Goal: Check status: Check status

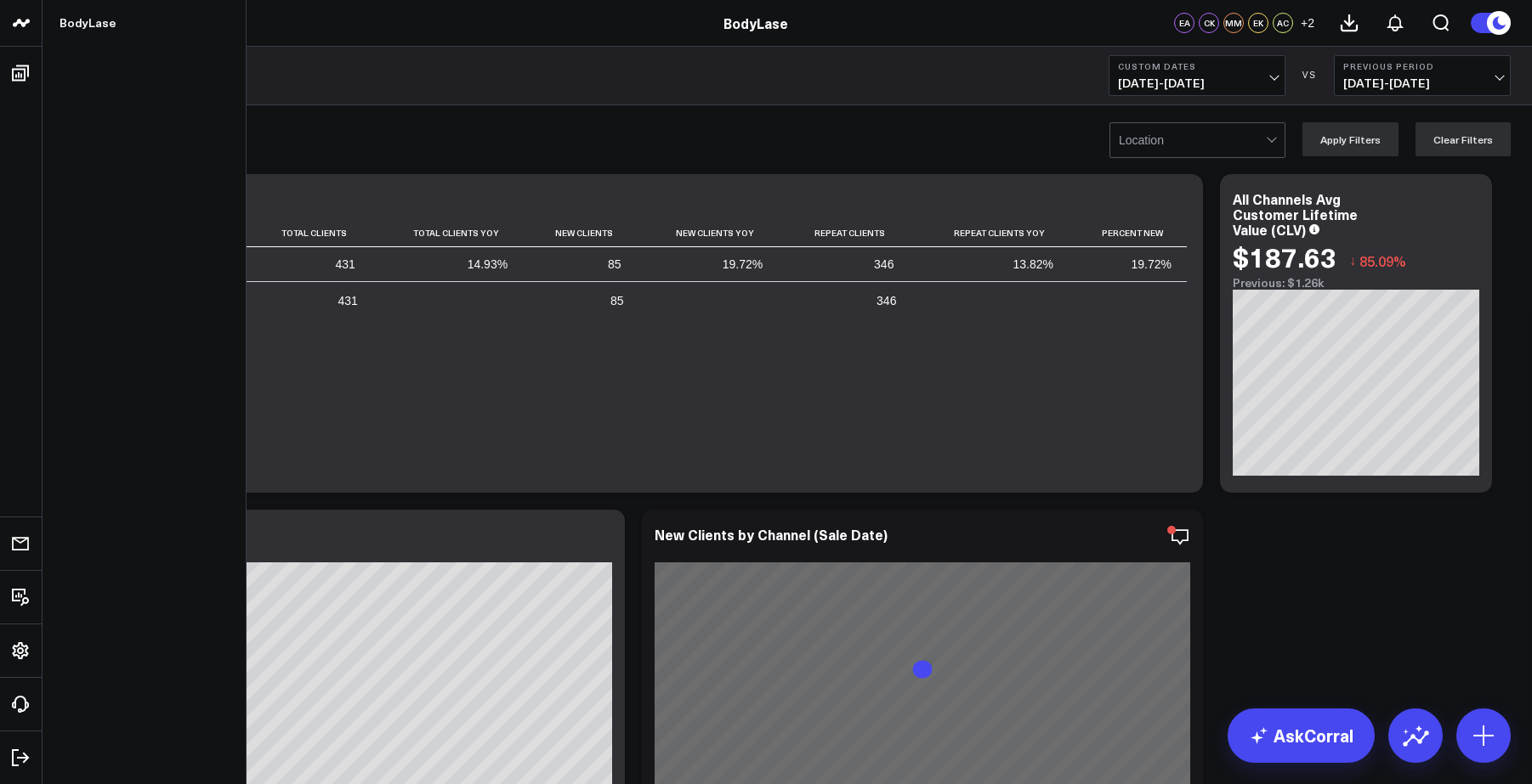
click at [1277, 79] on button "Custom Dates [DATE] - [DATE]" at bounding box center [1197, 75] width 176 height 41
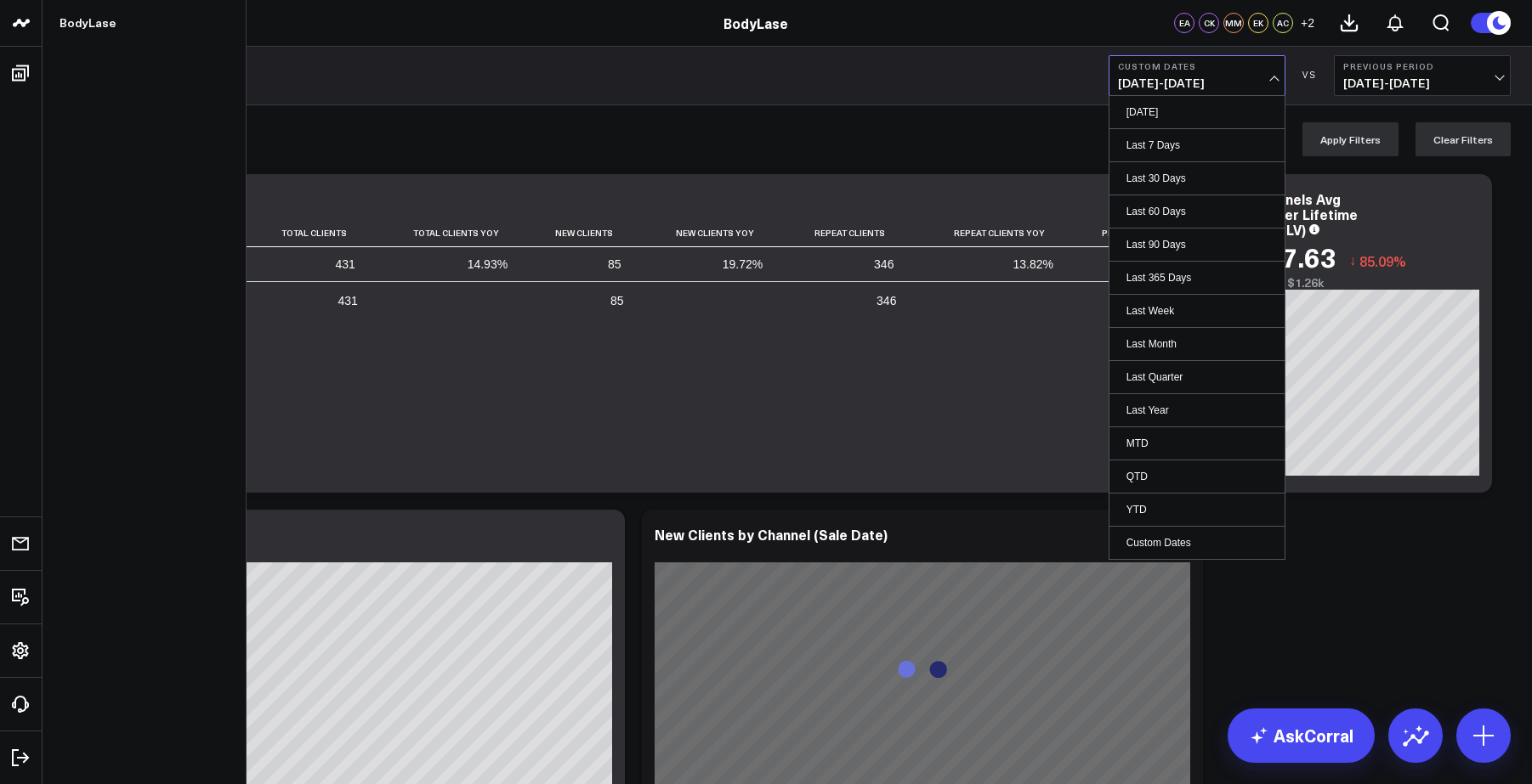
click at [1157, 549] on link "Custom Dates" at bounding box center [1197, 542] width 176 height 32
select select "8"
select select "2025"
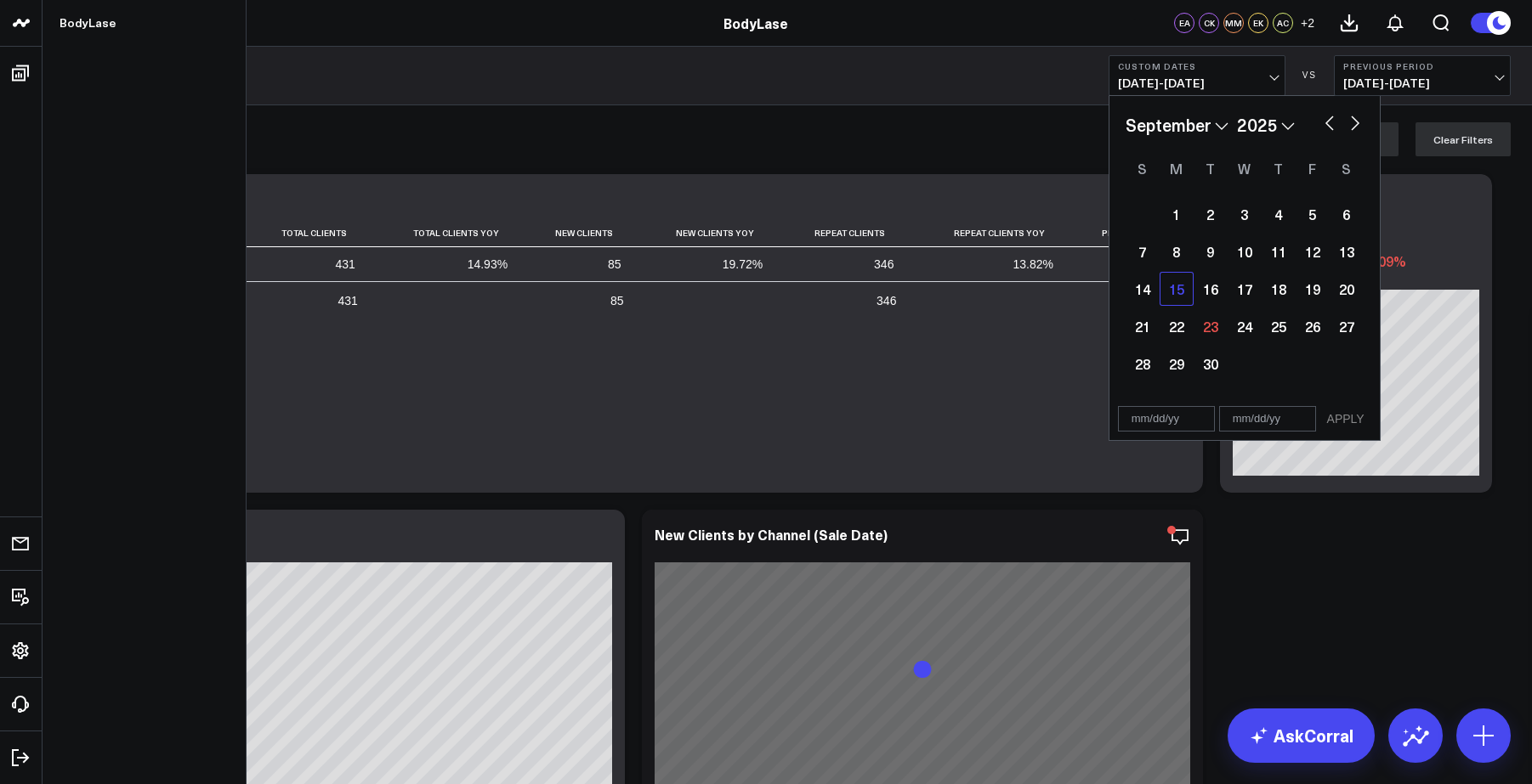
click at [1184, 288] on div "15" at bounding box center [1177, 288] width 34 height 34
type input "[DATE]"
select select "8"
select select "2025"
click at [1137, 334] on div "21" at bounding box center [1142, 326] width 34 height 34
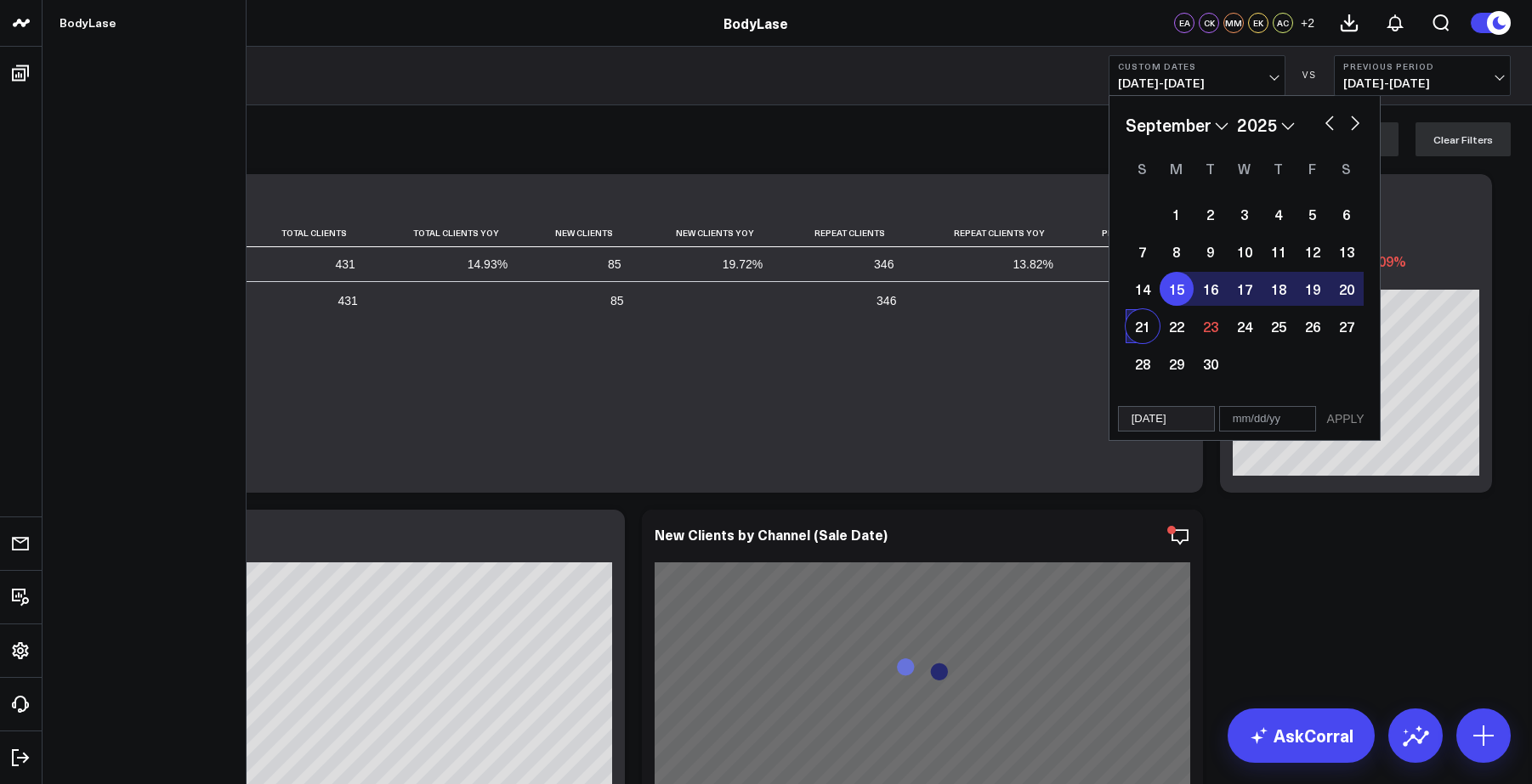
type input "[DATE]"
select select "8"
select select "2025"
click at [1352, 420] on button "APPLY" at bounding box center [1346, 418] width 51 height 25
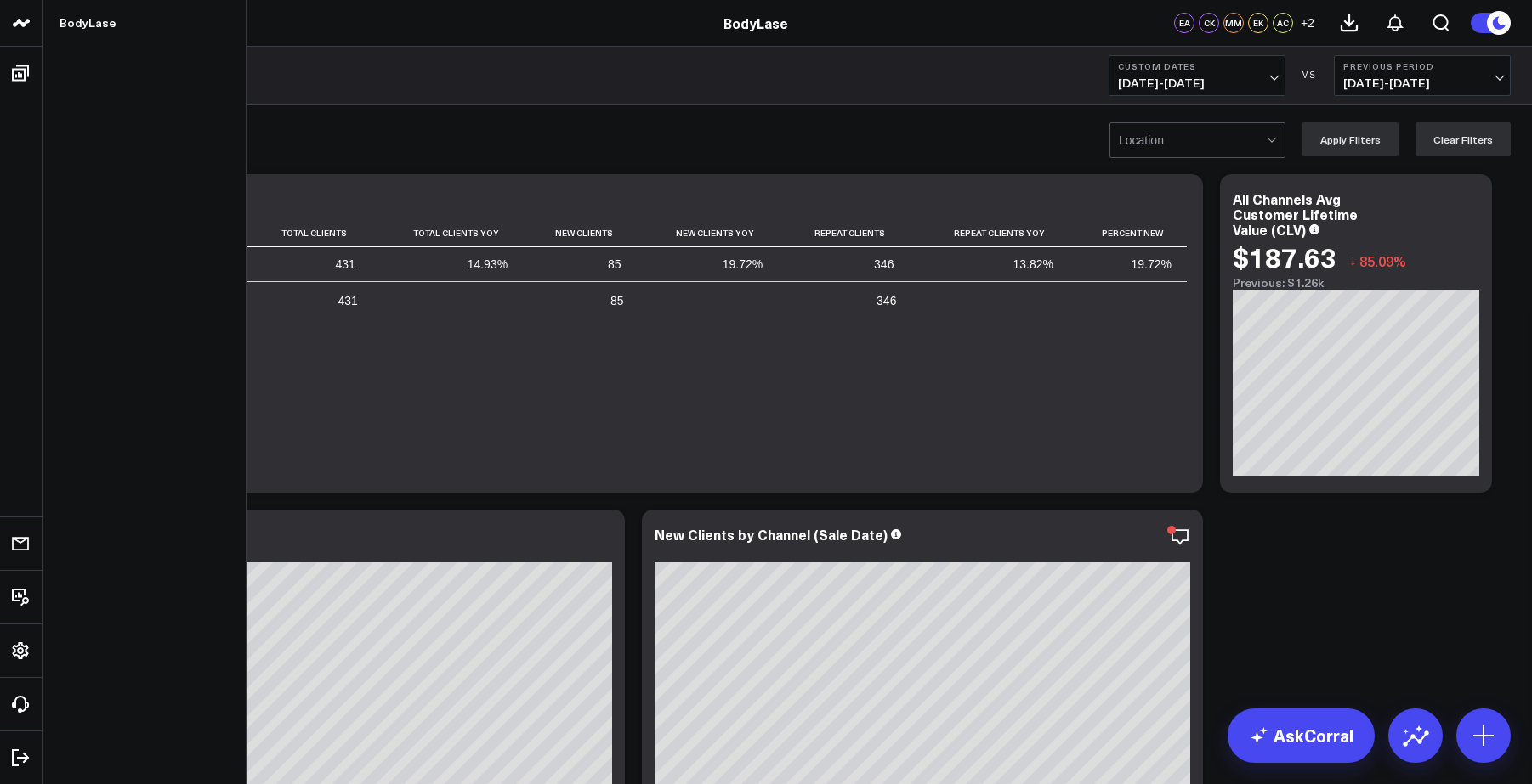
click at [1272, 79] on span "[DATE] - [DATE]" at bounding box center [1197, 84] width 158 height 14
click at [1346, 78] on span "[DATE] - [DATE]" at bounding box center [1422, 84] width 158 height 14
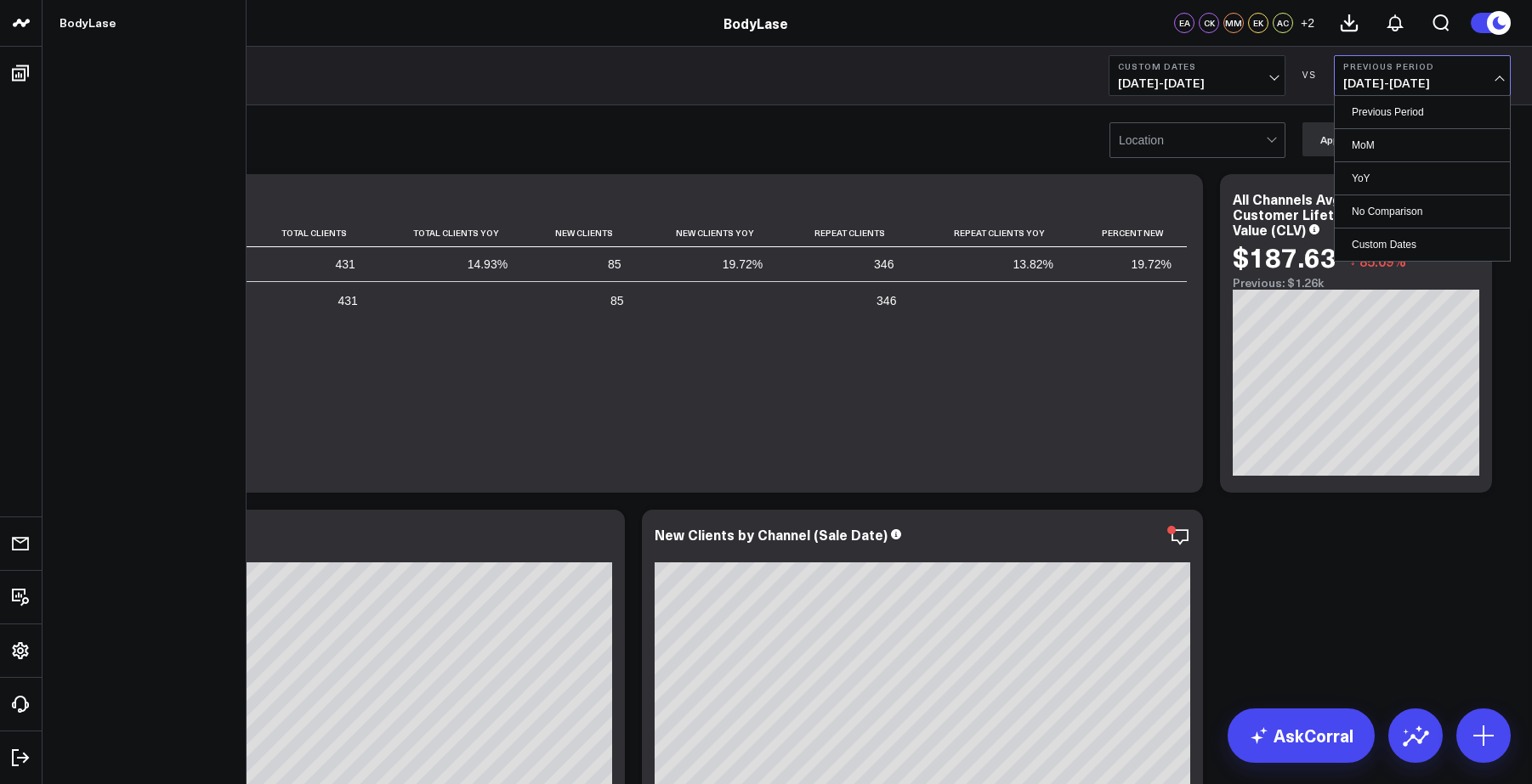
click at [1363, 246] on link "Custom Dates" at bounding box center [1422, 244] width 176 height 32
select select "8"
select select "2025"
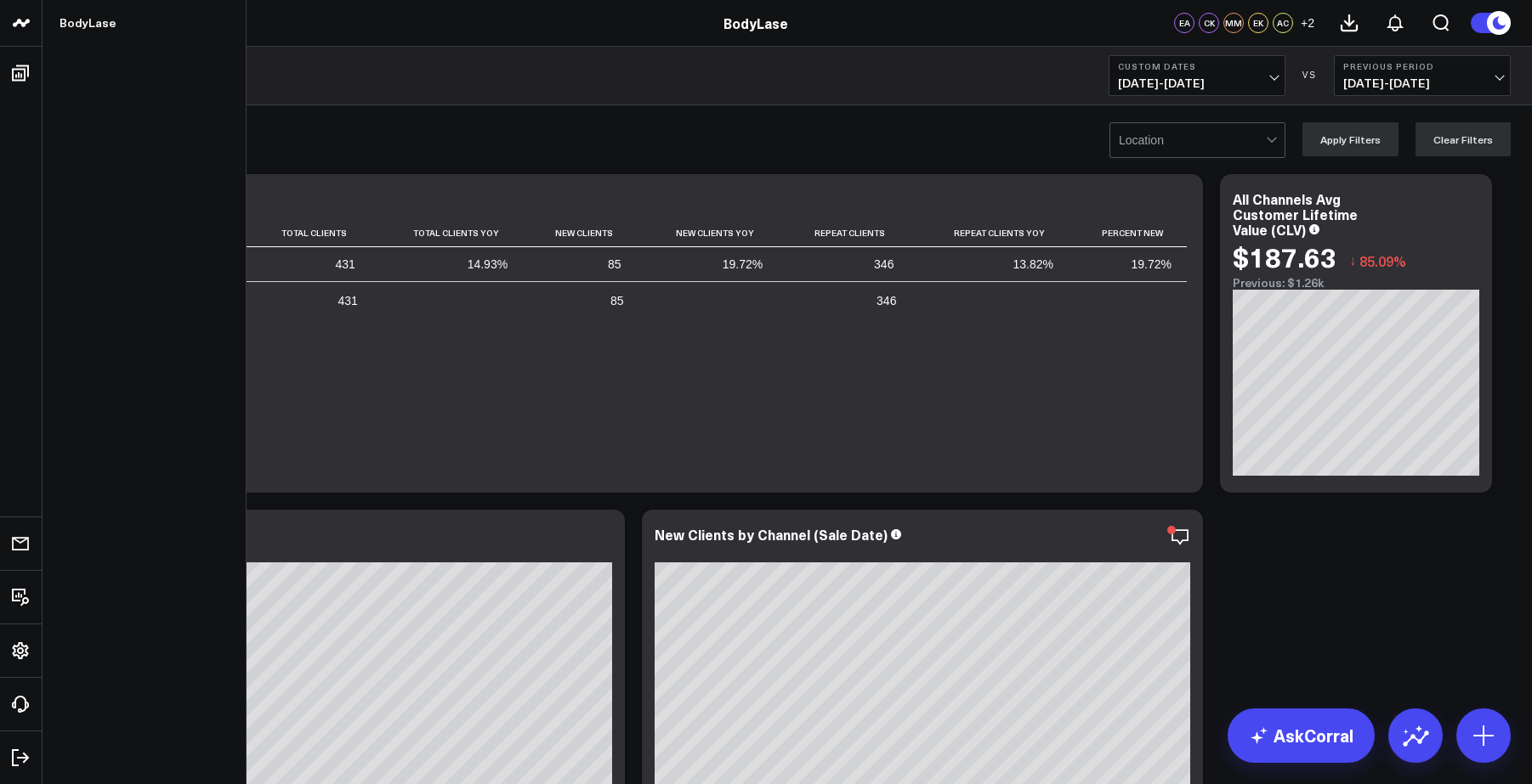
drag, startPoint x: 1441, startPoint y: 82, endPoint x: 1458, endPoint y: 79, distance: 17.3
click at [1441, 82] on span "[DATE] - [DATE]" at bounding box center [1422, 84] width 158 height 14
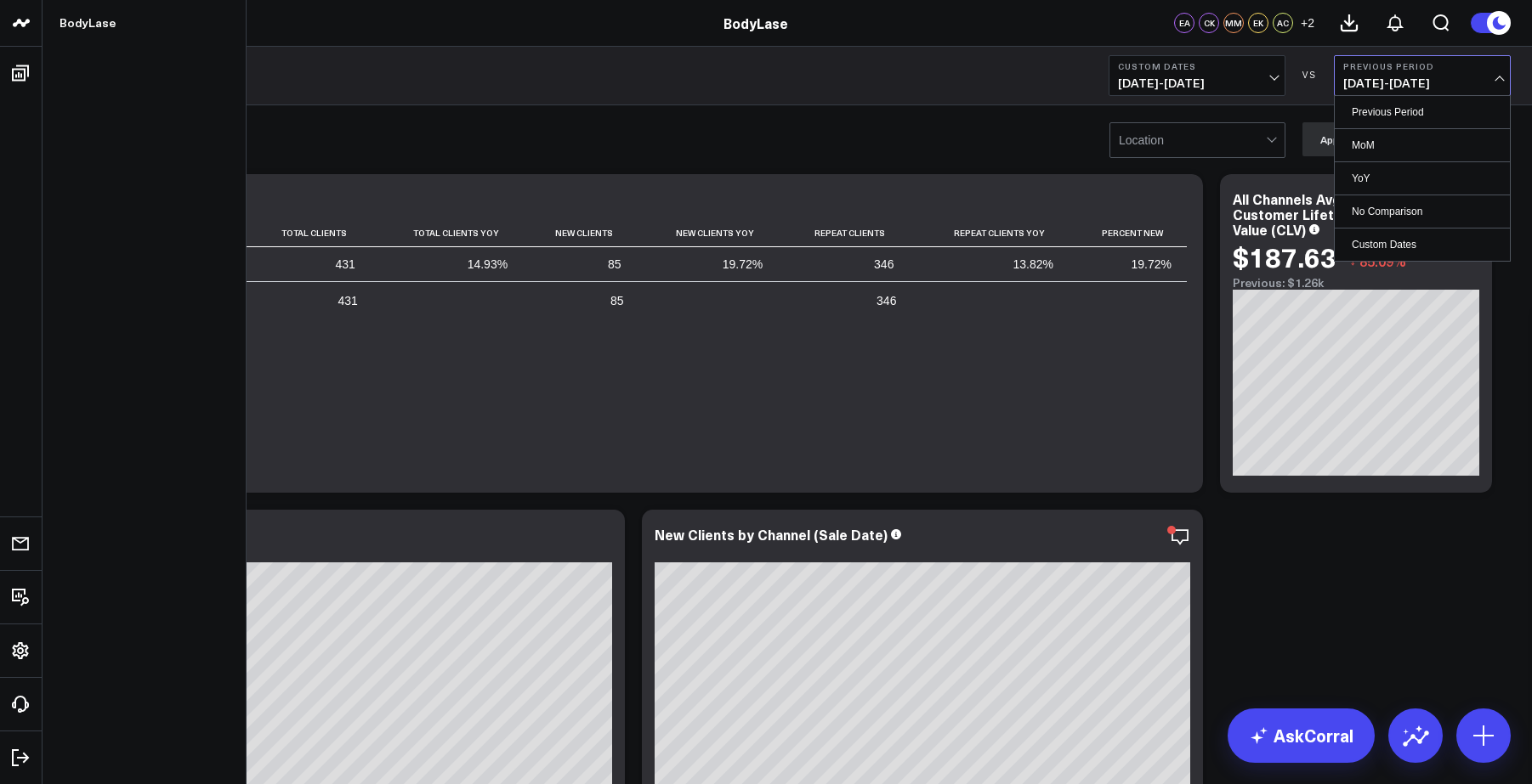
click at [1395, 238] on link "Custom Dates" at bounding box center [1422, 244] width 176 height 32
select select "8"
select select "2025"
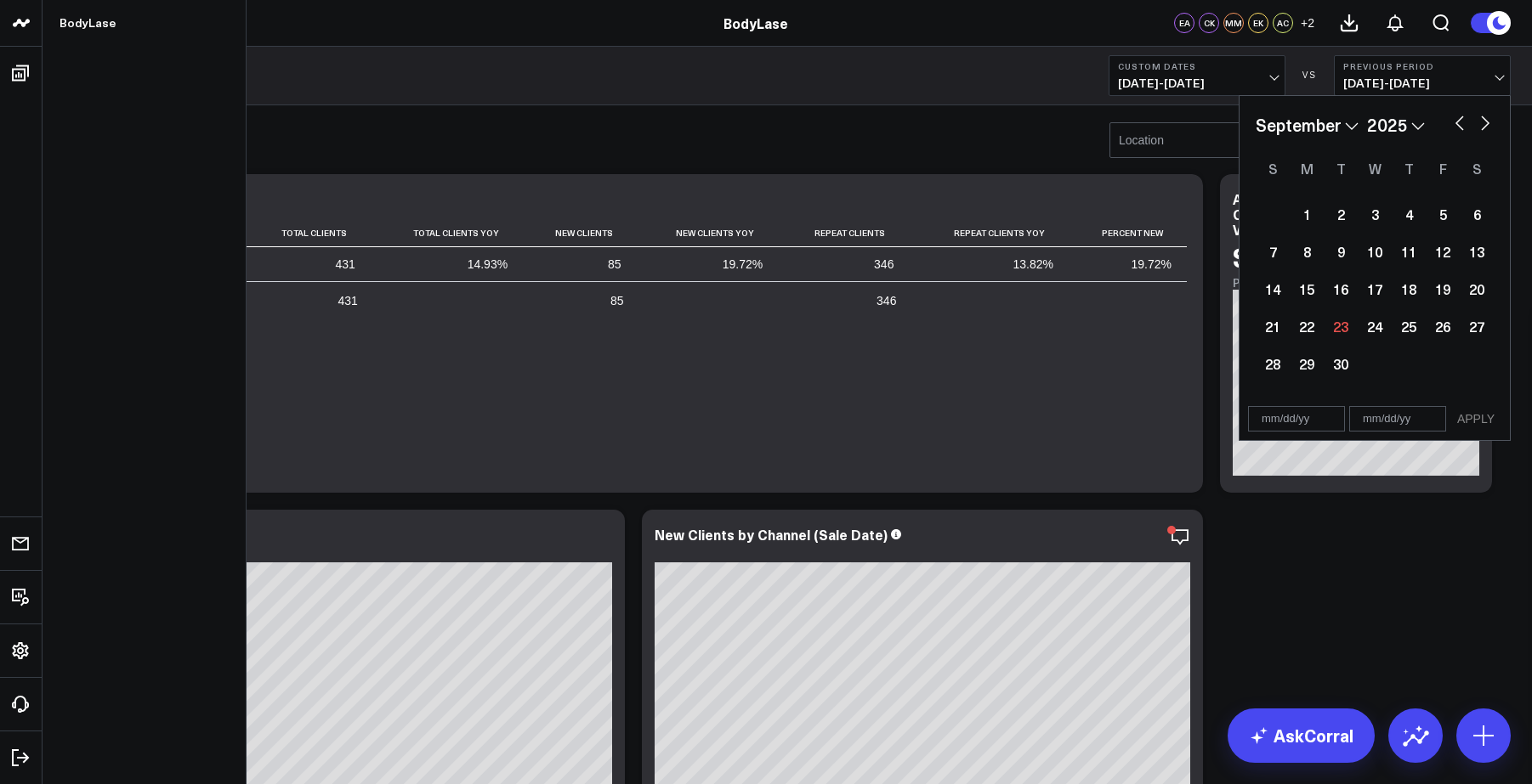
click at [1395, 120] on select "2026 2025 2024 2023 2022 2021 2020 2019 2018 2017 2016 2015 2014 2013 2012 2011…" at bounding box center [1396, 124] width 58 height 25
click at [1368, 112] on select "2026 2025 2024 2023 2022 2021 2020 2019 2018 2017 2016 2015 2014 2013 2012 2011…" at bounding box center [1396, 124] width 58 height 25
click at [1404, 131] on select "2026 2025 2024 2023 2022 2021 2020 2019 2018 2017 2016 2015 2014 2013 2012 2011…" at bounding box center [1396, 124] width 58 height 25
select select "8"
select select "2024"
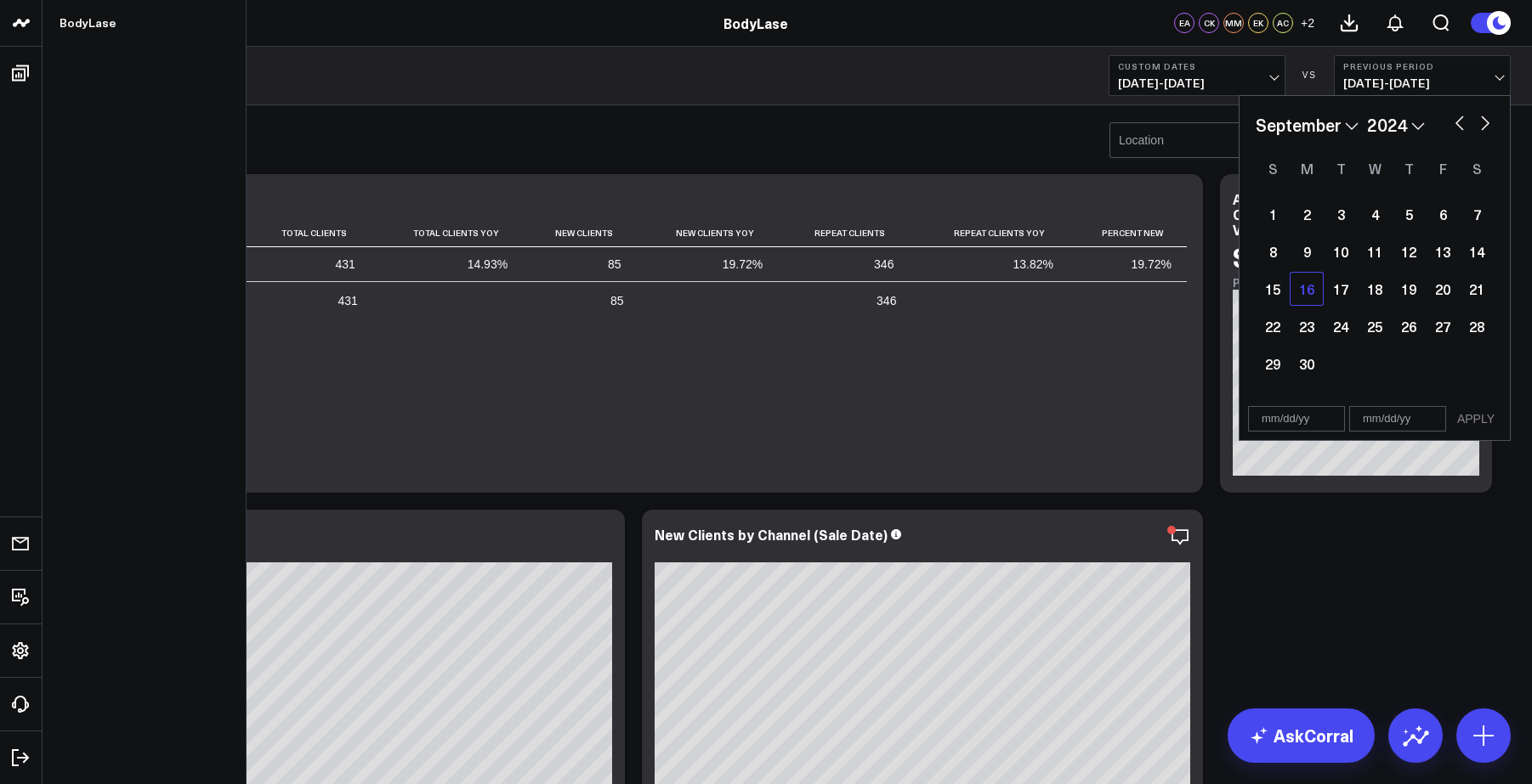
click at [1301, 292] on div "16" at bounding box center [1307, 288] width 34 height 34
type input "[DATE]"
select select "8"
select select "2024"
click at [1281, 319] on div "22" at bounding box center [1273, 326] width 34 height 34
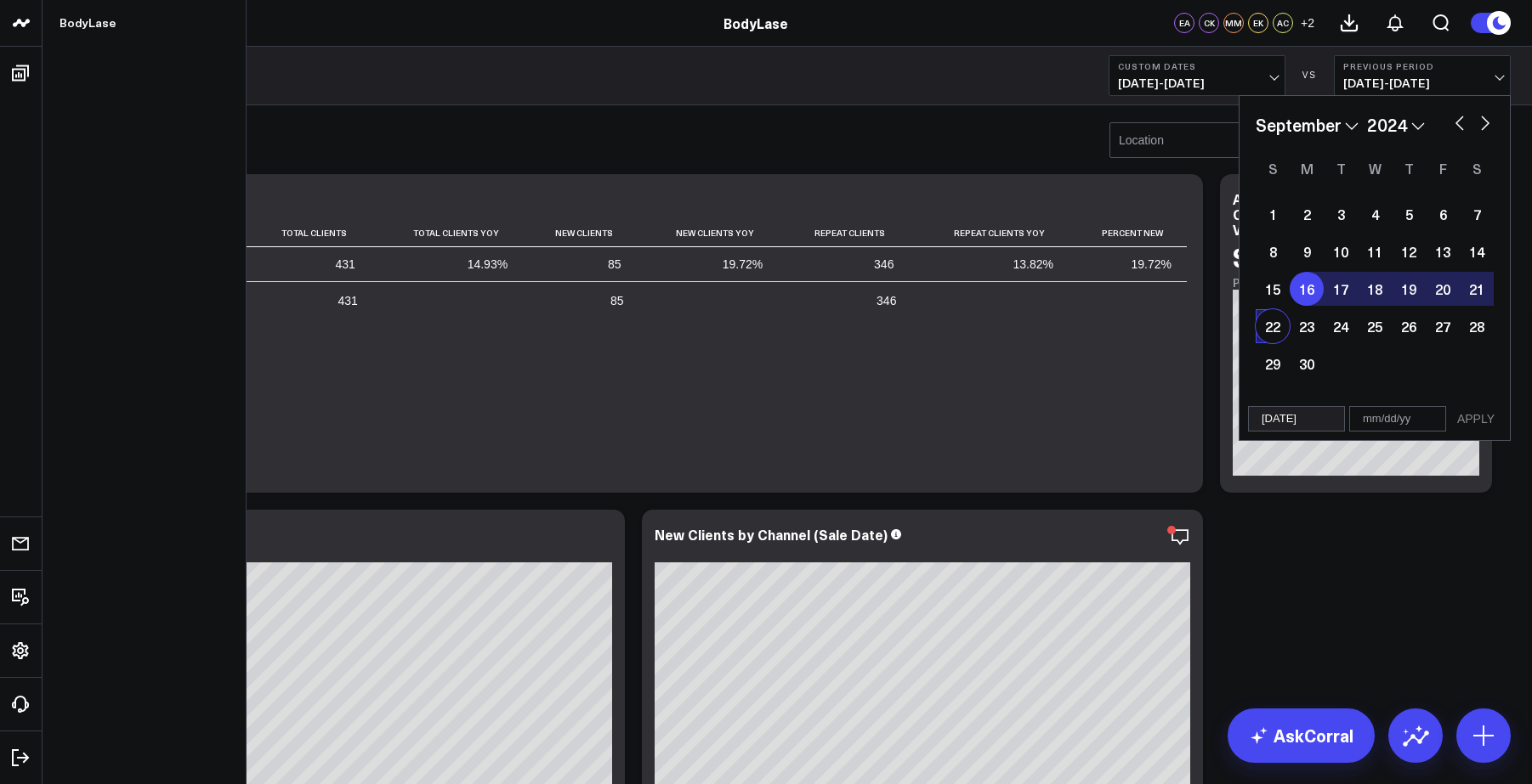
type input "[DATE]"
select select "8"
select select "2024"
click at [1467, 417] on button "APPLY" at bounding box center [1476, 418] width 51 height 25
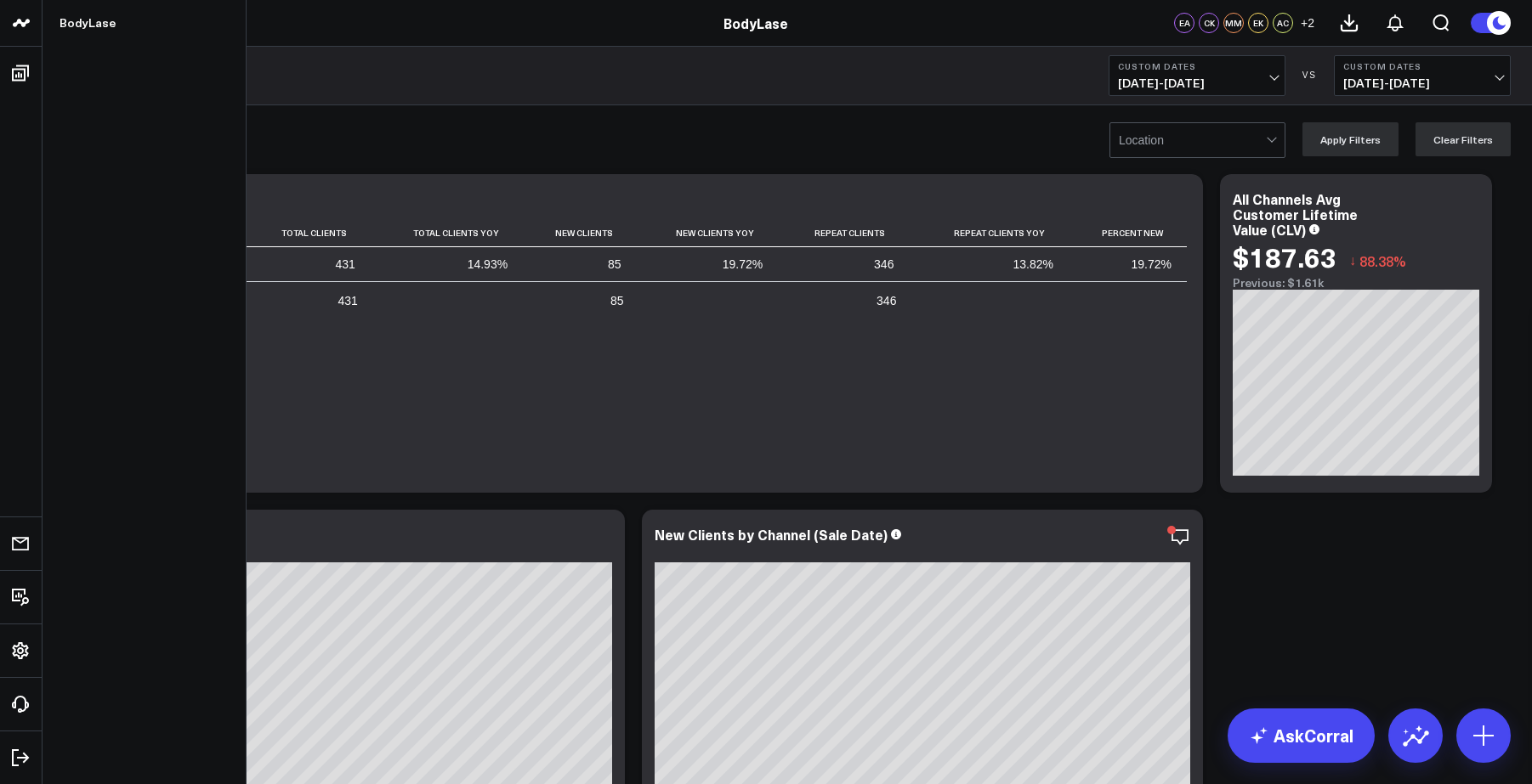
click at [1280, 151] on div at bounding box center [1273, 140] width 15 height 34
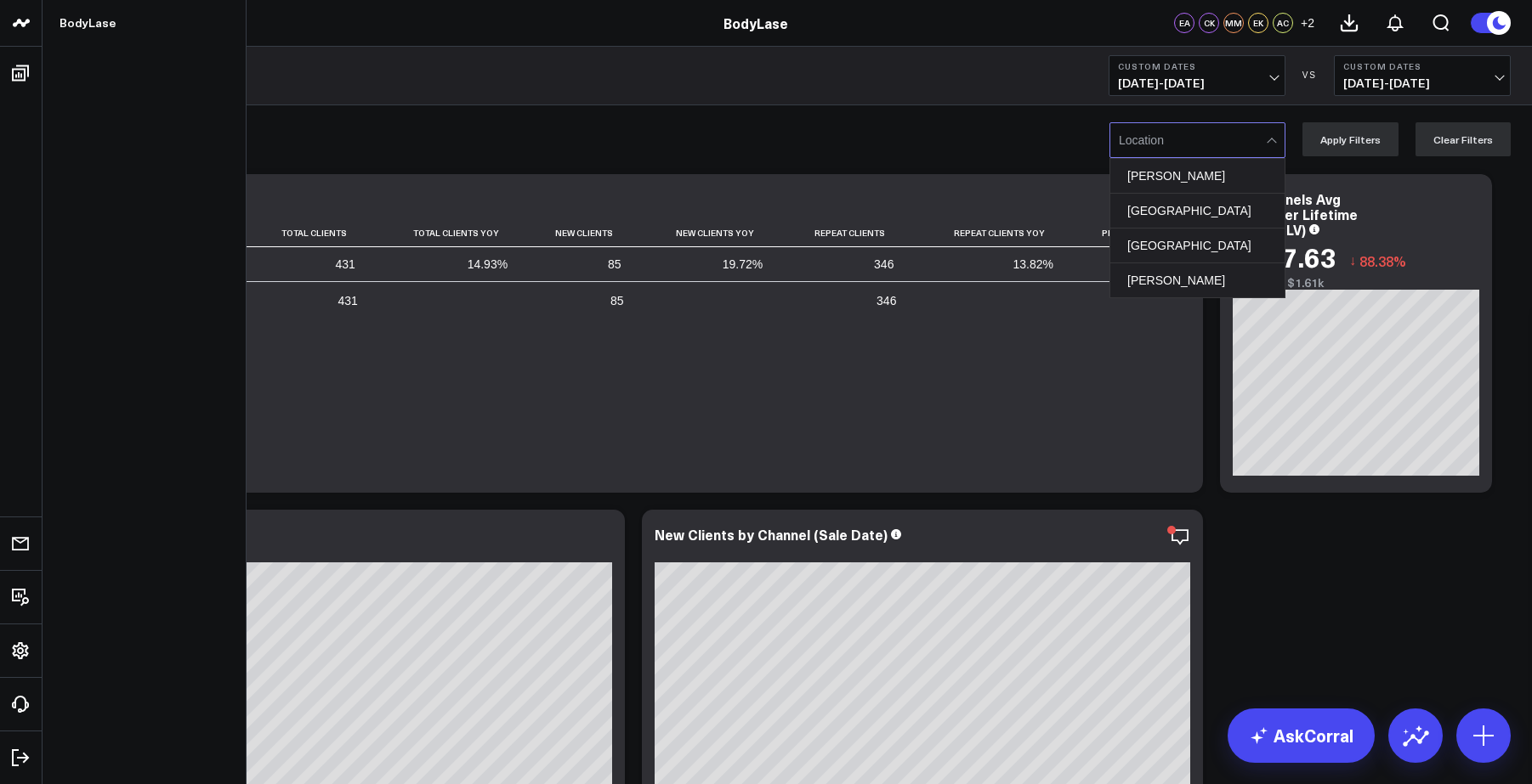
click at [1175, 207] on div "[GEOGRAPHIC_DATA]" at bounding box center [1197, 211] width 175 height 35
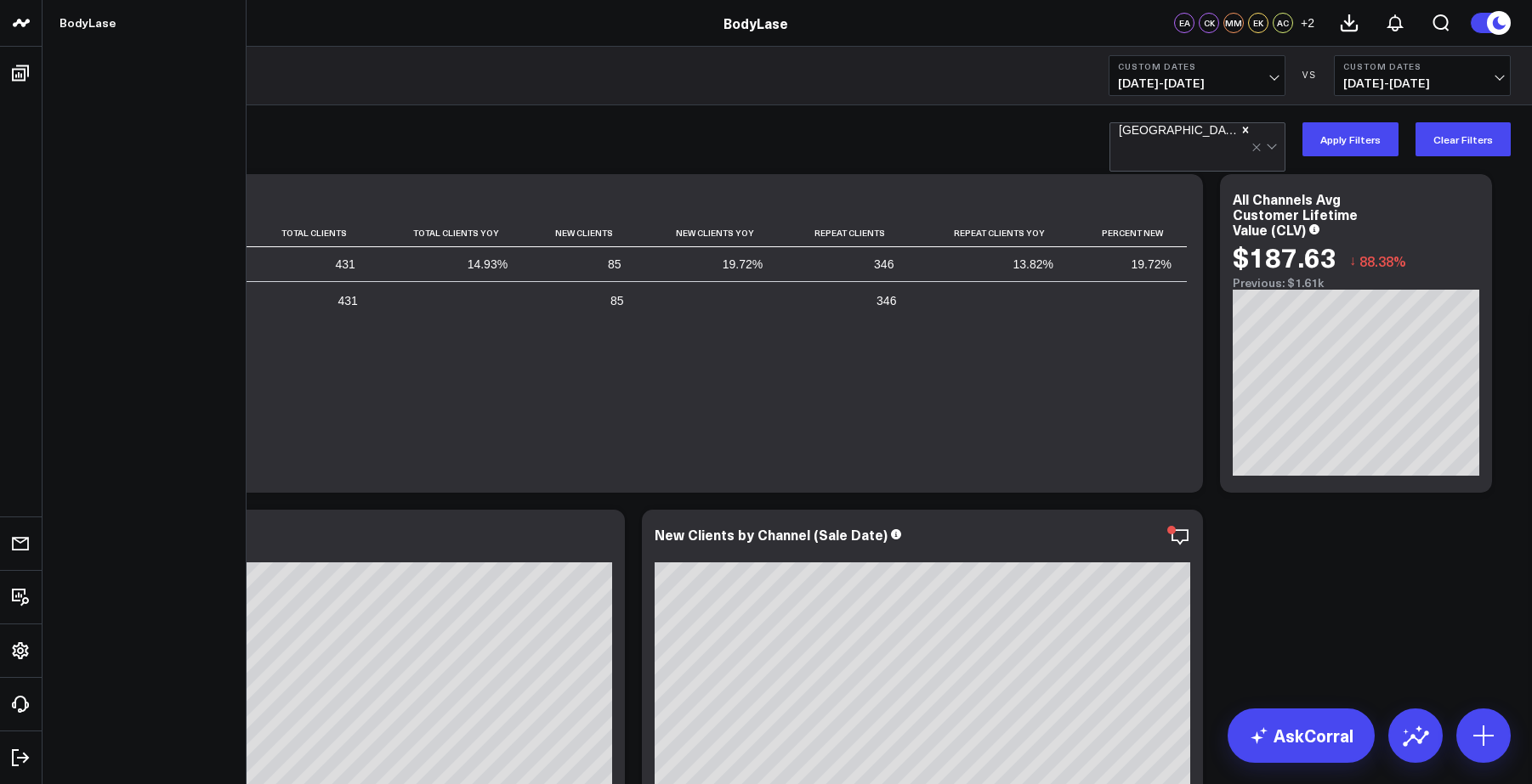
click at [1344, 141] on button "Apply Filters" at bounding box center [1350, 139] width 96 height 34
click at [1252, 148] on div at bounding box center [1185, 154] width 133 height 34
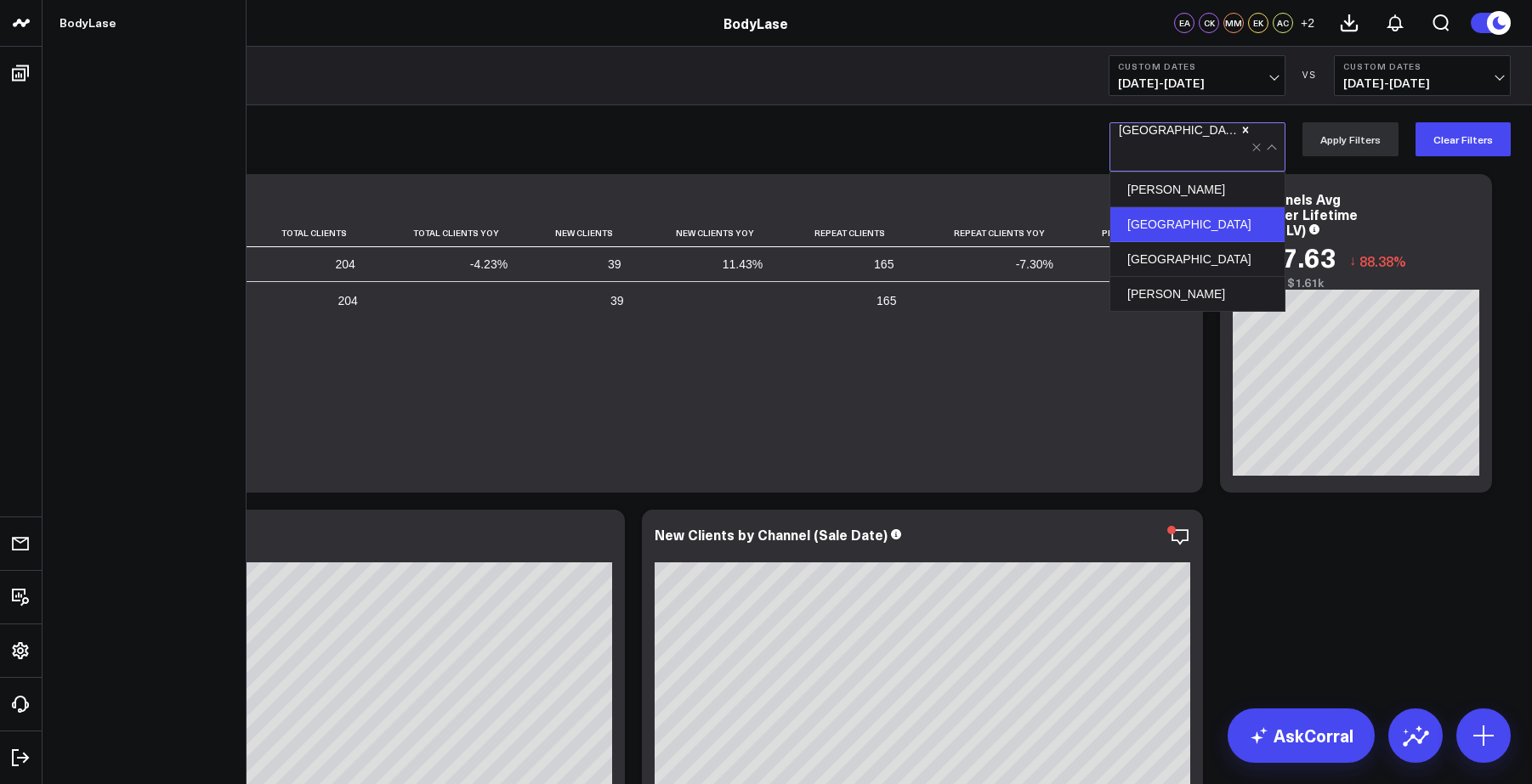
click at [1191, 182] on div "[PERSON_NAME]" at bounding box center [1197, 190] width 175 height 35
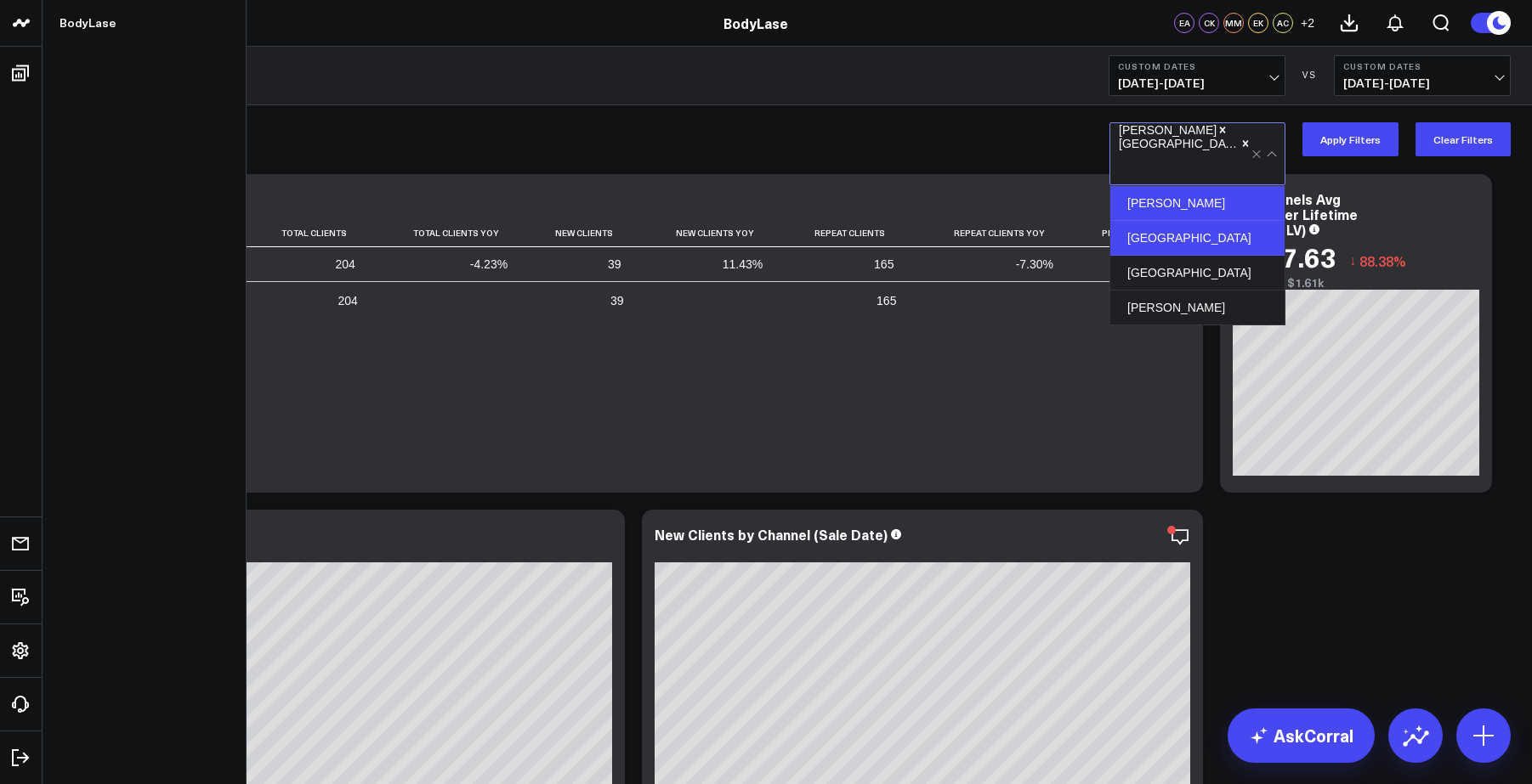
click at [1192, 221] on div "[GEOGRAPHIC_DATA]" at bounding box center [1197, 238] width 175 height 35
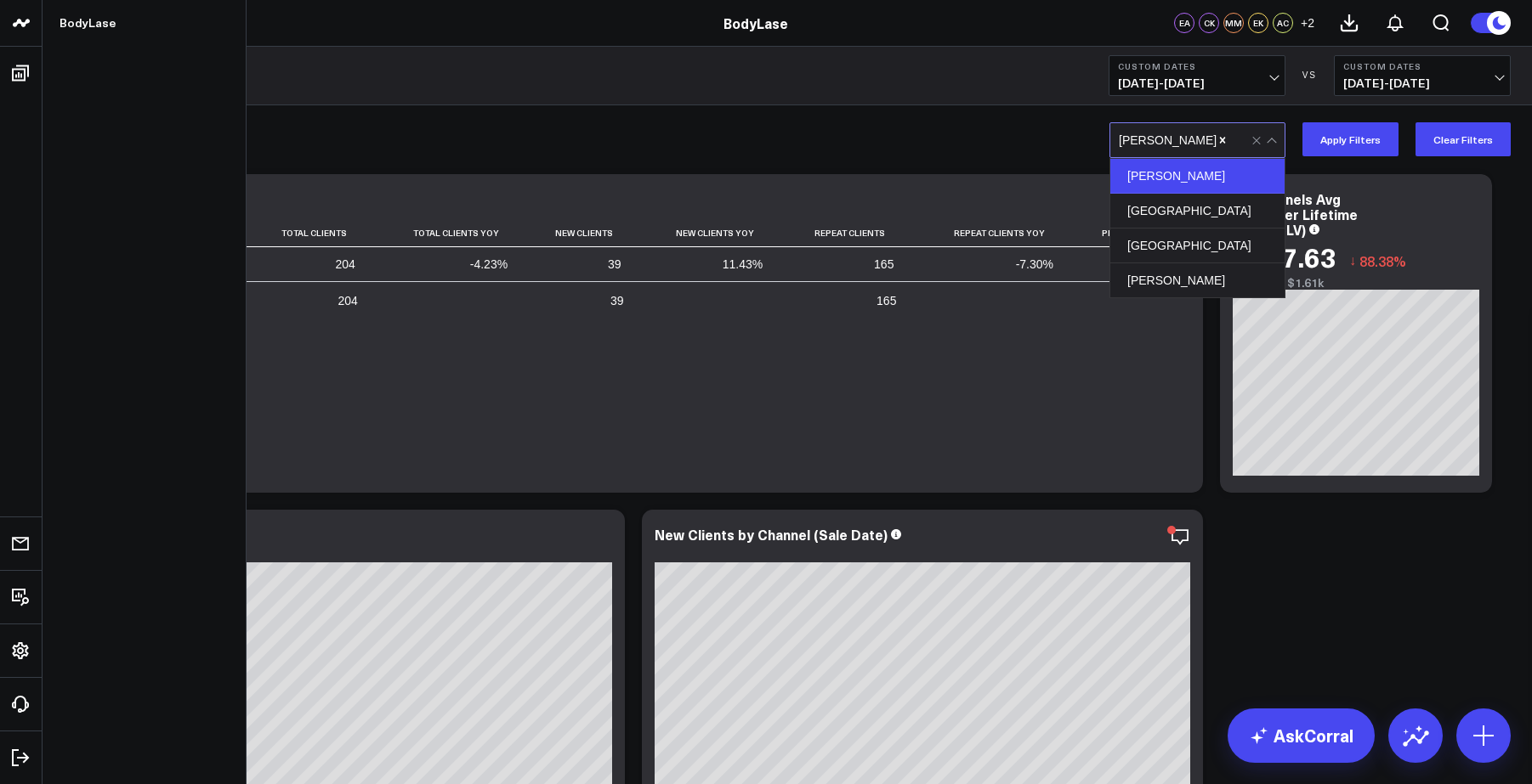
click at [1011, 153] on div "Clients - Summary" at bounding box center [689, 146] width 1252 height 39
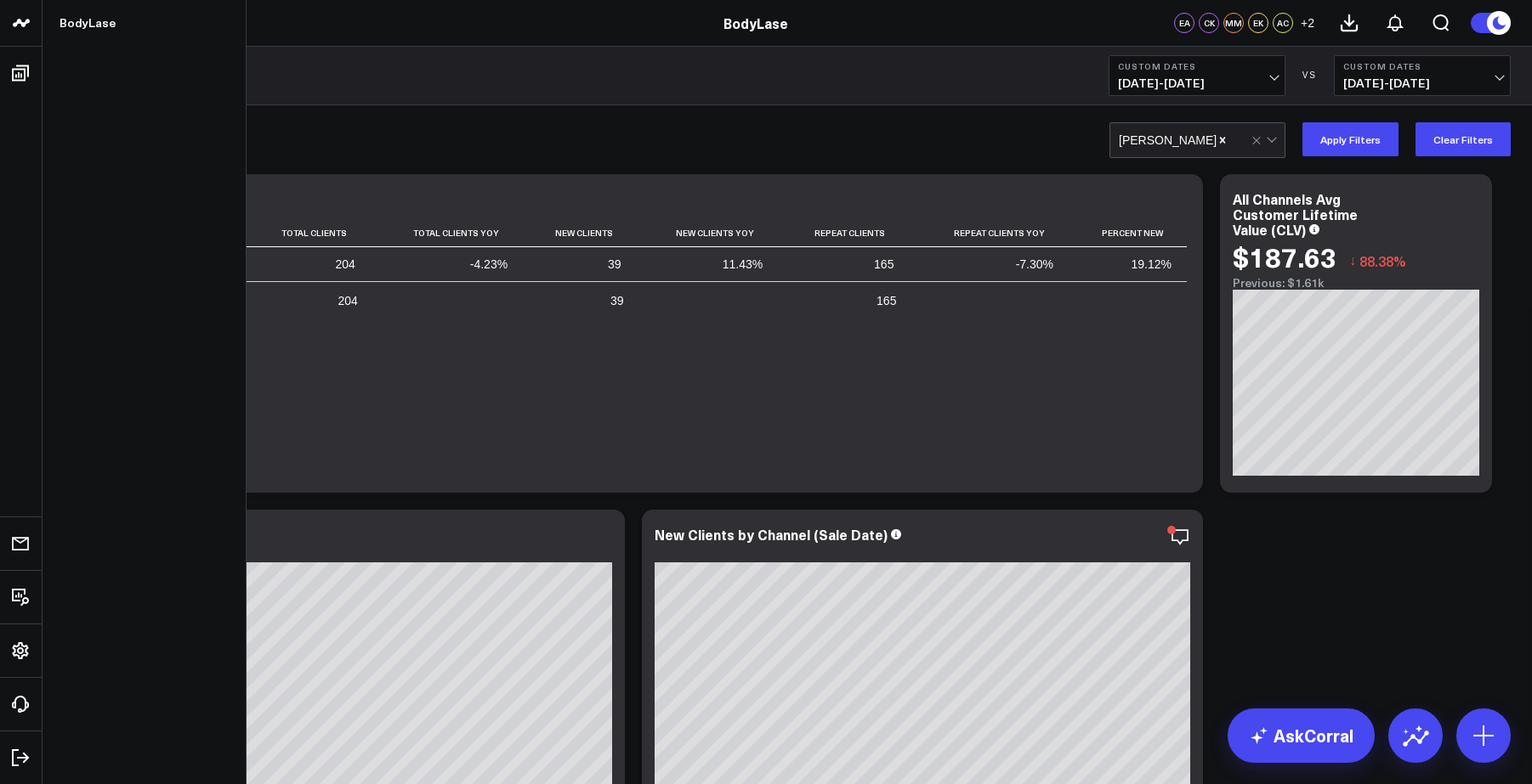
click at [1022, 202] on div "Client Summary" at bounding box center [633, 199] width 1114 height 16
click at [1348, 135] on button "Apply Filters" at bounding box center [1350, 139] width 96 height 34
click at [1251, 79] on span "[DATE] - [DATE]" at bounding box center [1197, 84] width 158 height 14
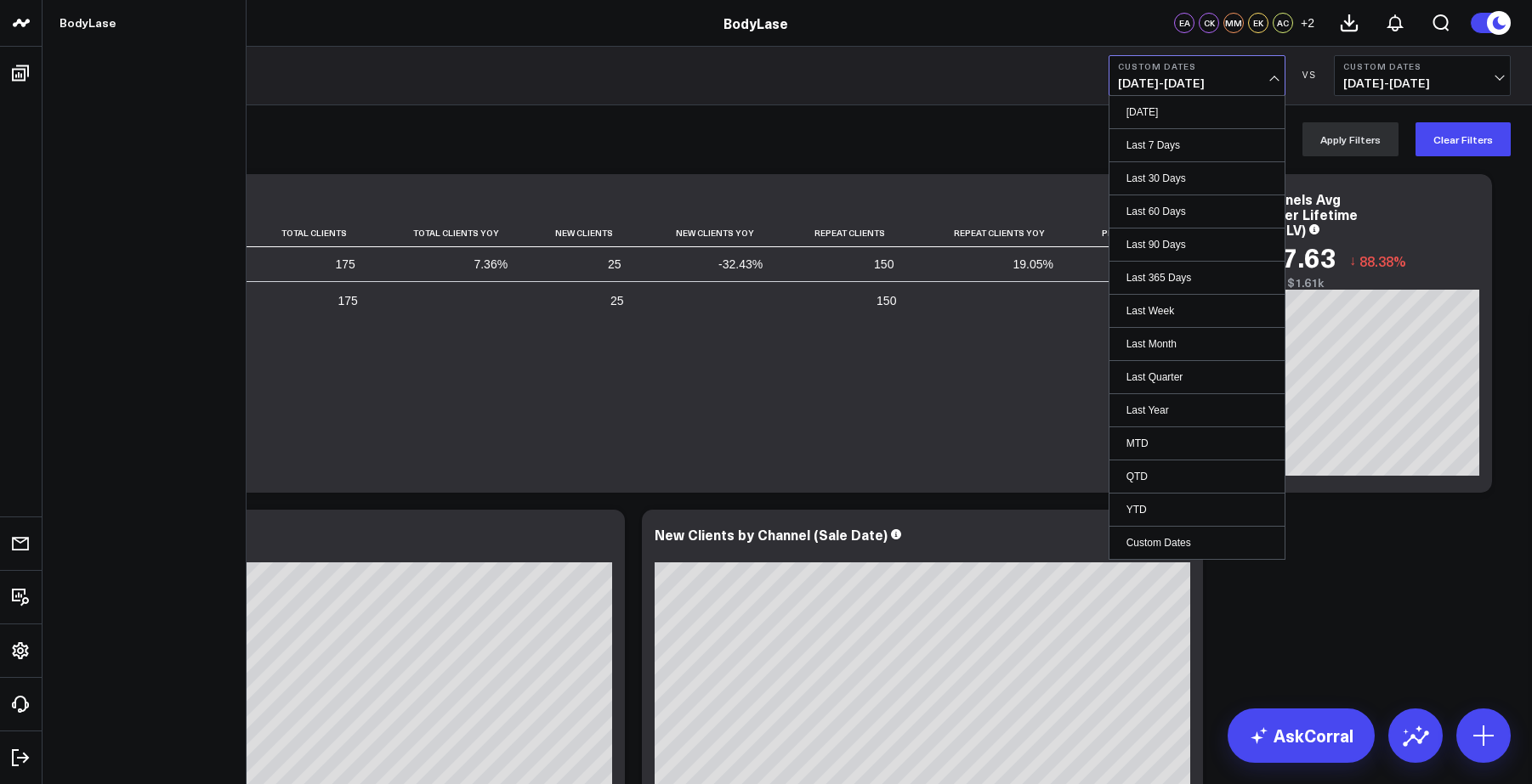
click at [1017, 86] on div "Marketing Metrics Custom Dates [DATE] - [DATE] [DATE] Last 7 Days Last 30 Days …" at bounding box center [787, 76] width 1489 height 58
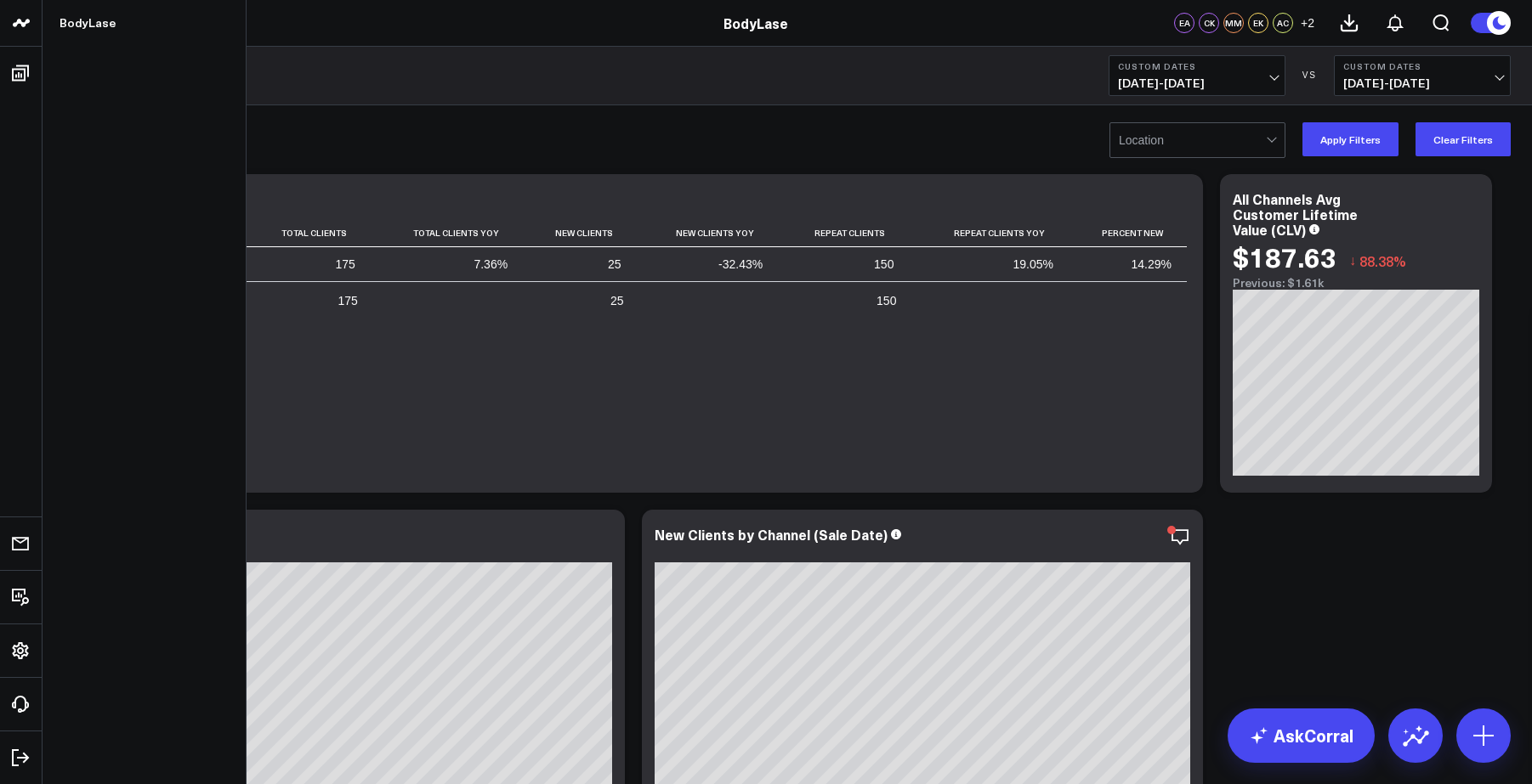
click at [1273, 139] on div at bounding box center [1273, 140] width 15 height 34
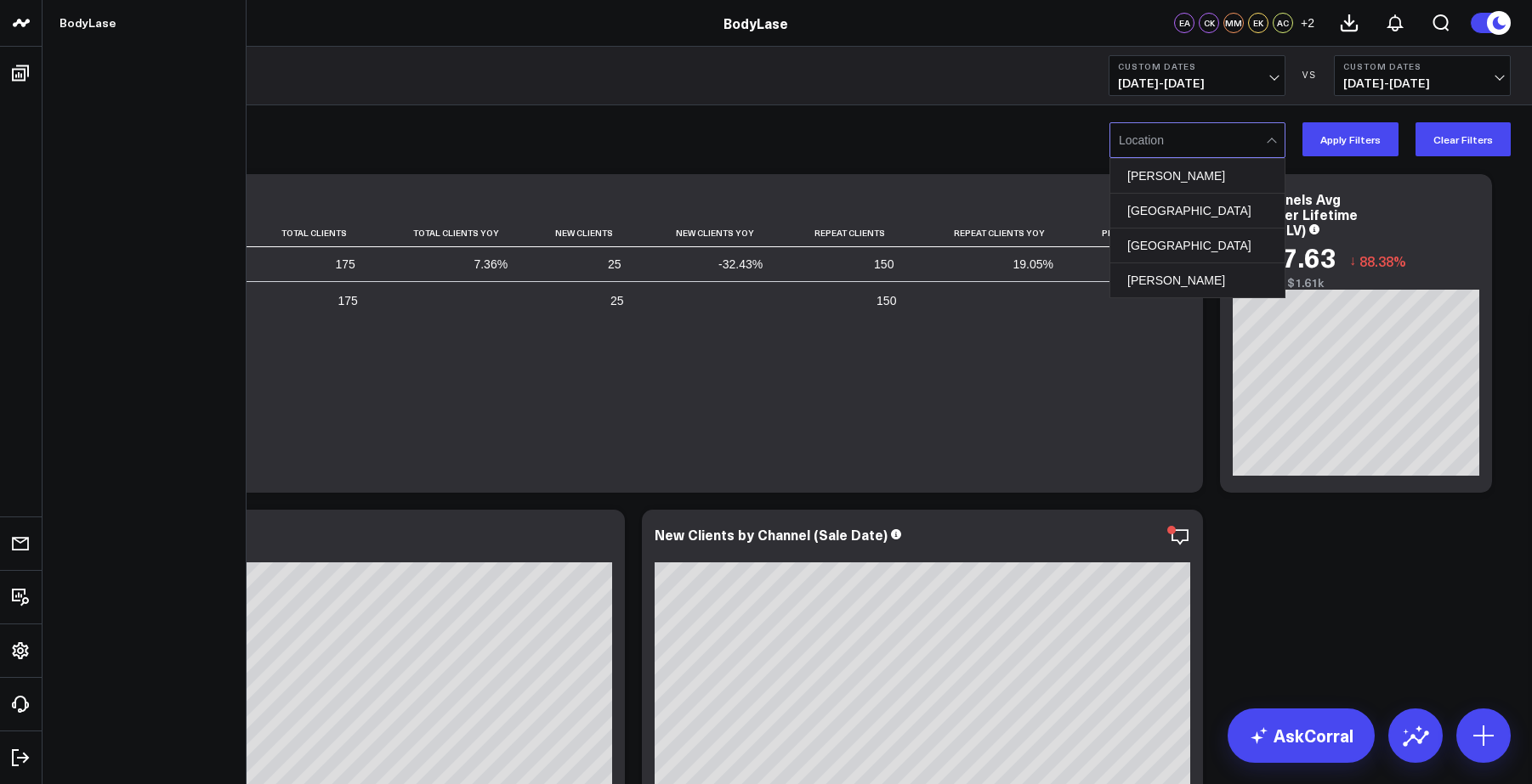
click at [1151, 251] on div "[GEOGRAPHIC_DATA]" at bounding box center [1197, 246] width 175 height 35
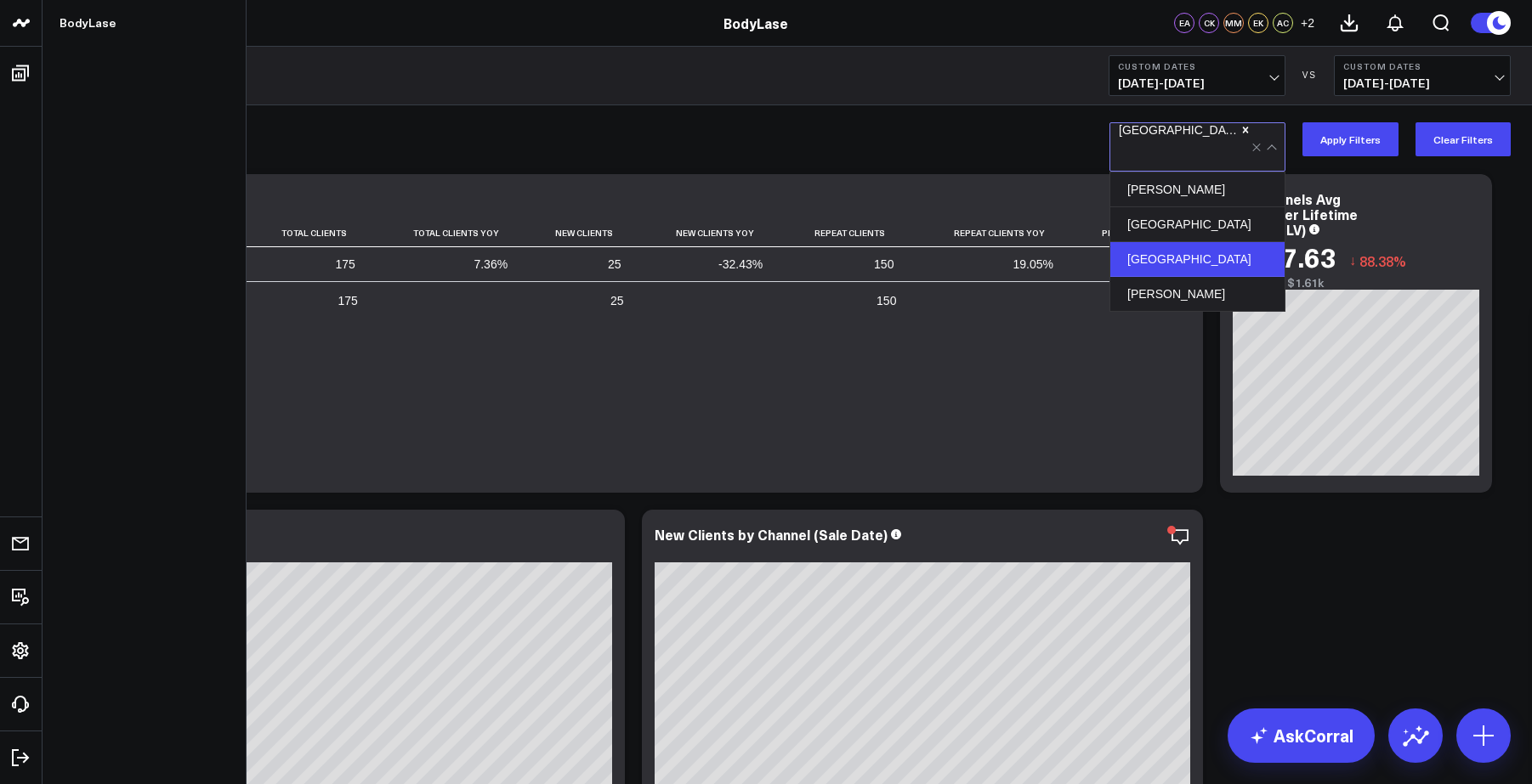
click at [1356, 143] on button "Apply Filters" at bounding box center [1350, 139] width 96 height 34
